Goal: Task Accomplishment & Management: Manage account settings

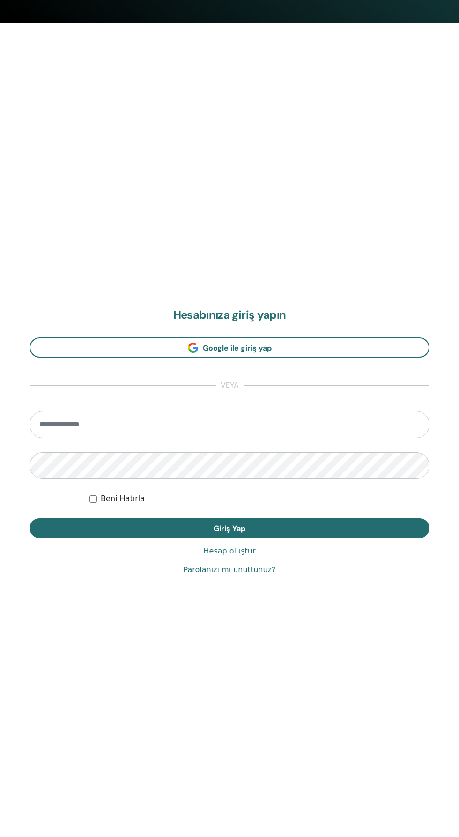
scroll to position [819, 0]
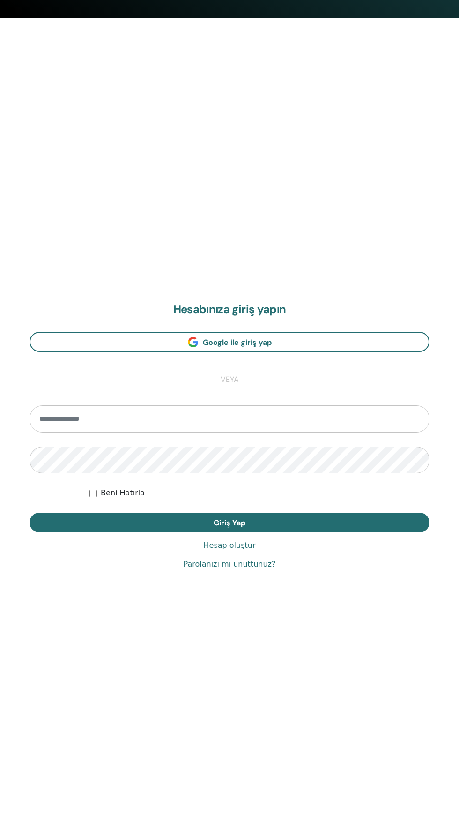
click at [335, 417] on input "email" at bounding box center [230, 418] width 400 height 27
type input "**********"
click at [30, 512] on button "Giriş Yap" at bounding box center [230, 522] width 400 height 20
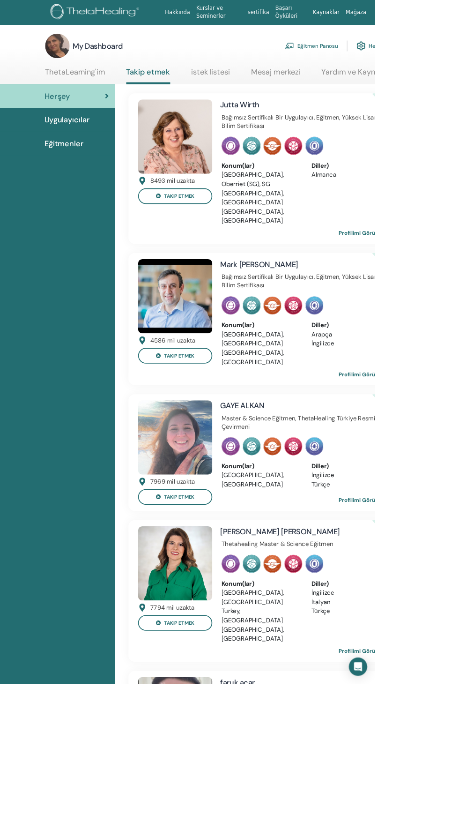
click at [396, 52] on link "Eğitmen Panosu" at bounding box center [381, 56] width 65 height 21
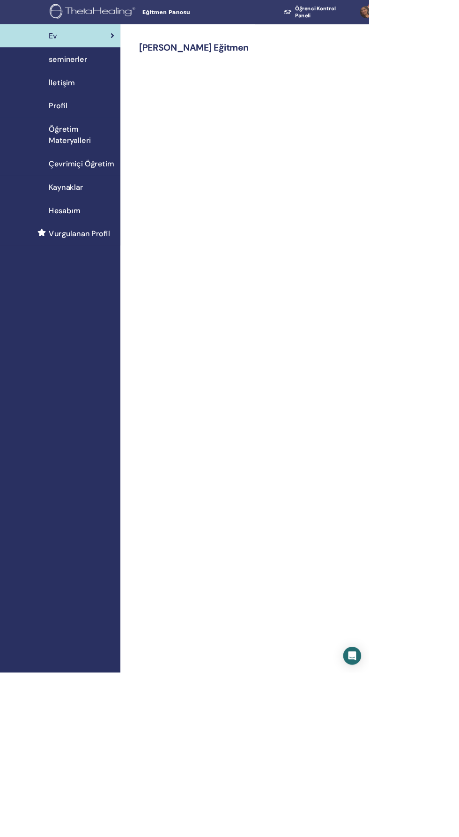
click at [115, 74] on div "seminerler" at bounding box center [74, 74] width 135 height 14
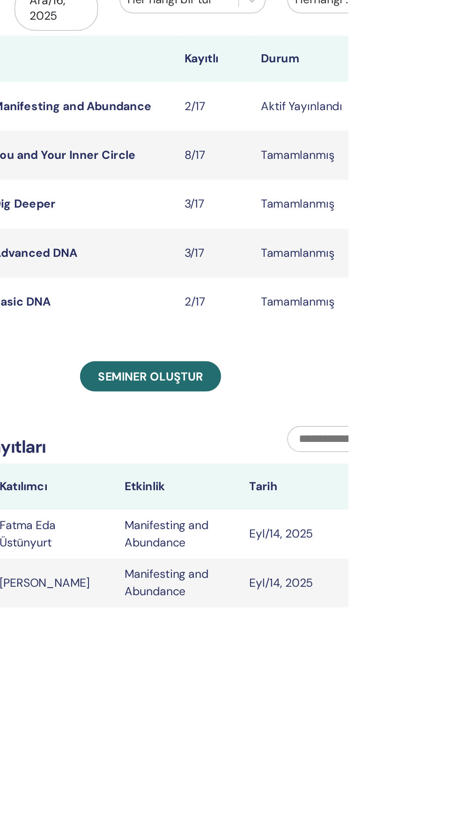
scroll to position [0, 0]
